Goal: Navigation & Orientation: Find specific page/section

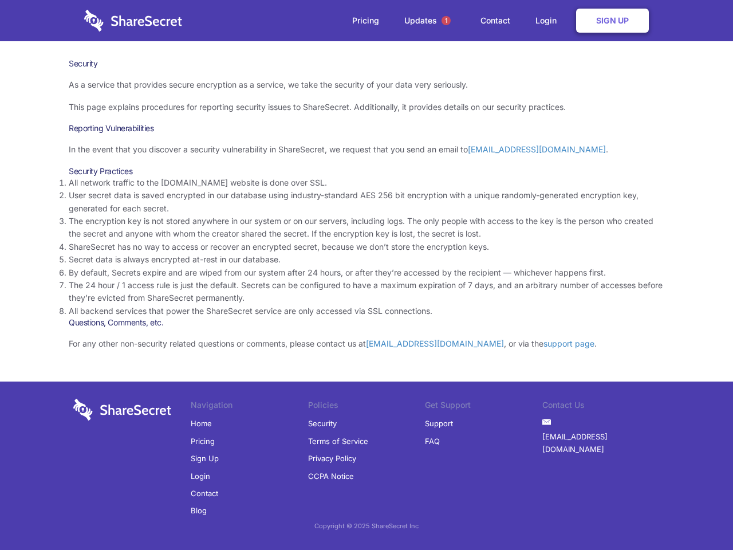
click at [367, 275] on li "By default, Secrets expire and are wiped from our system after 24 hours, or aft…" at bounding box center [367, 272] width 596 height 13
click at [446, 21] on span "1" at bounding box center [446, 20] width 9 height 9
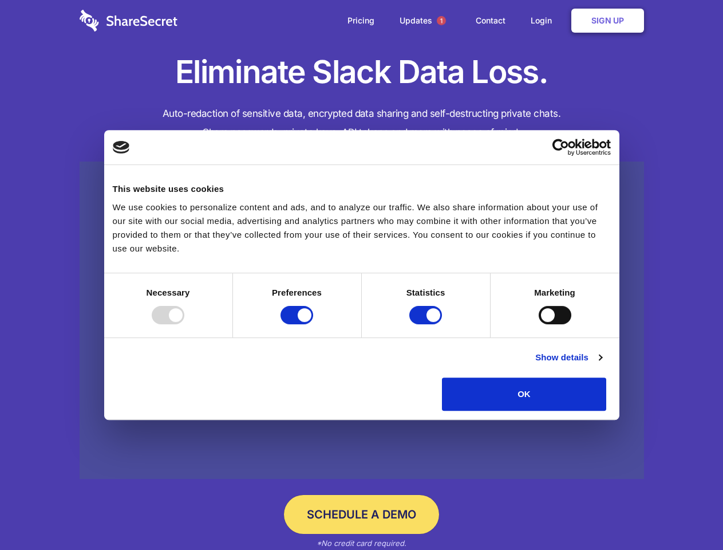
click at [184, 324] on div at bounding box center [168, 315] width 33 height 18
click at [313, 324] on input "Preferences" at bounding box center [297, 315] width 33 height 18
checkbox input "false"
